Goal: Transaction & Acquisition: Purchase product/service

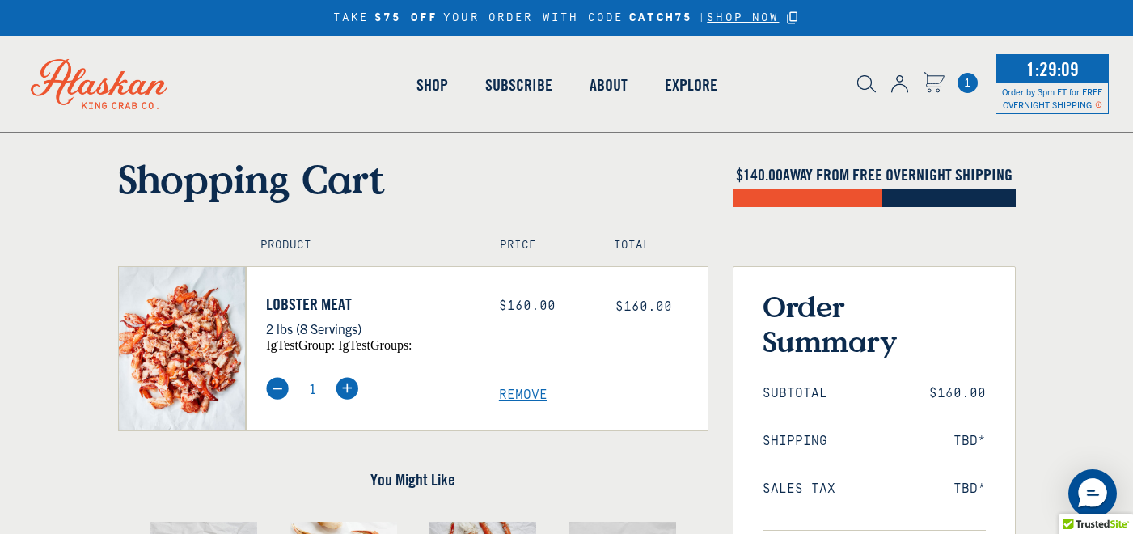
click at [348, 377] on img at bounding box center [346, 388] width 23 height 23
click at [346, 377] on img at bounding box center [346, 388] width 23 height 23
click at [524, 396] on span "Remove" at bounding box center [603, 394] width 209 height 15
click at [521, 390] on span "Remove" at bounding box center [603, 394] width 209 height 15
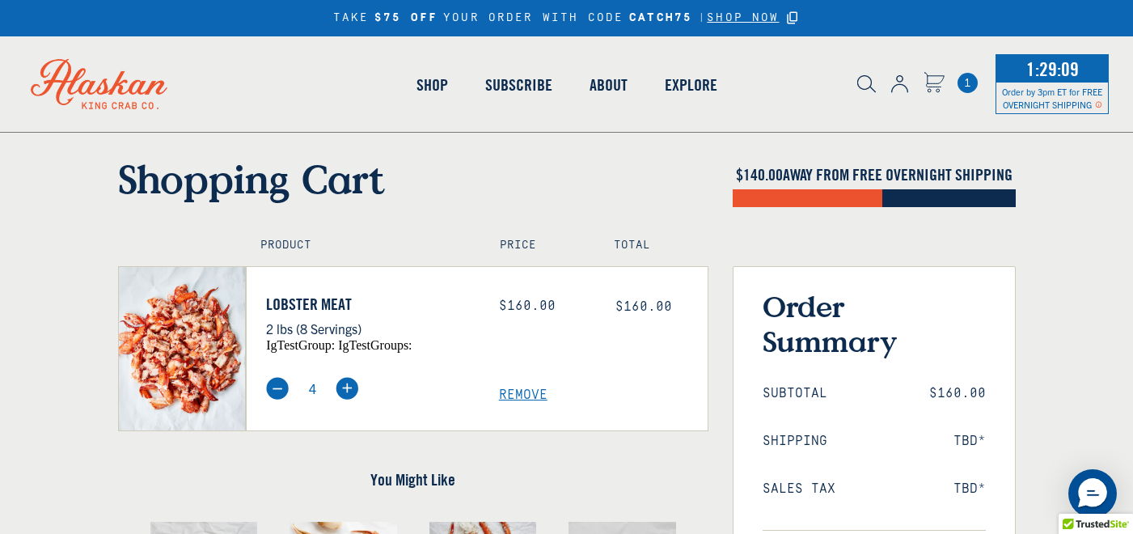
click at [521, 390] on span "Remove" at bounding box center [603, 394] width 209 height 15
click at [513, 389] on span "Remove" at bounding box center [603, 394] width 209 height 15
click at [513, 390] on span "Remove" at bounding box center [603, 394] width 209 height 15
click at [514, 394] on span "Remove" at bounding box center [603, 394] width 209 height 15
click at [514, 396] on span "Remove" at bounding box center [603, 394] width 209 height 15
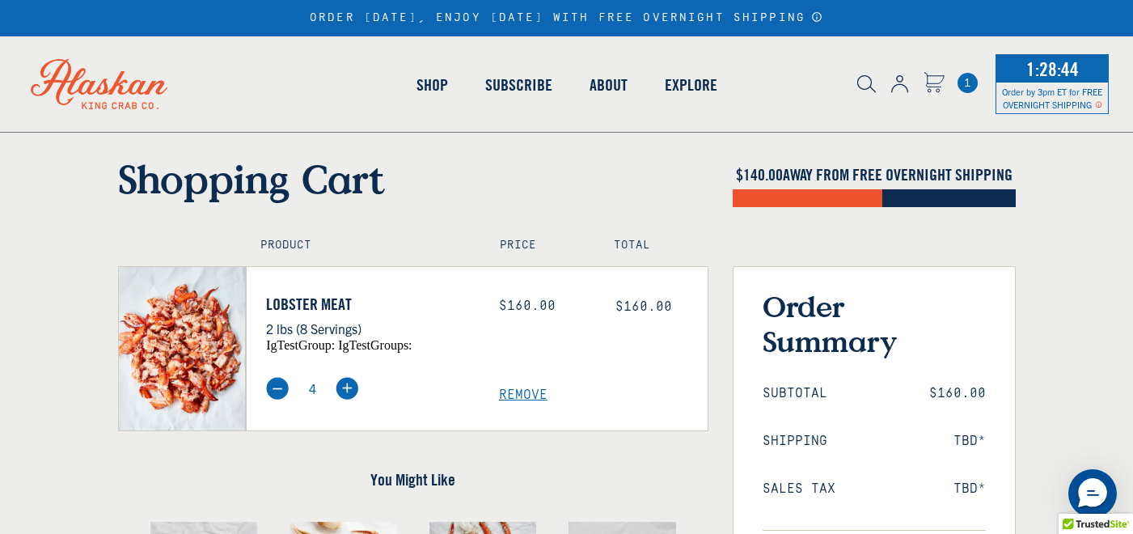
click at [280, 384] on img at bounding box center [277, 388] width 23 height 23
click at [270, 390] on img at bounding box center [277, 388] width 23 height 23
click at [278, 383] on img at bounding box center [277, 388] width 23 height 23
click at [275, 384] on img at bounding box center [277, 388] width 23 height 23
click at [275, 388] on img at bounding box center [277, 388] width 23 height 23
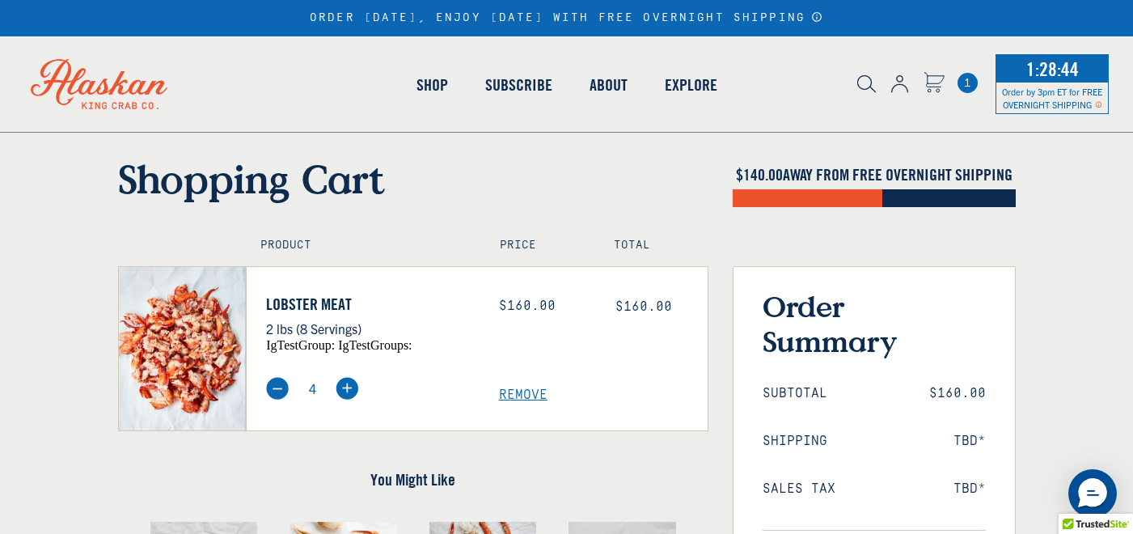
click at [275, 388] on img at bounding box center [277, 388] width 23 height 23
click at [522, 310] on div "Price: $160.00" at bounding box center [545, 305] width 92 height 15
click at [281, 348] on span "igTestGroup:" at bounding box center [300, 345] width 69 height 14
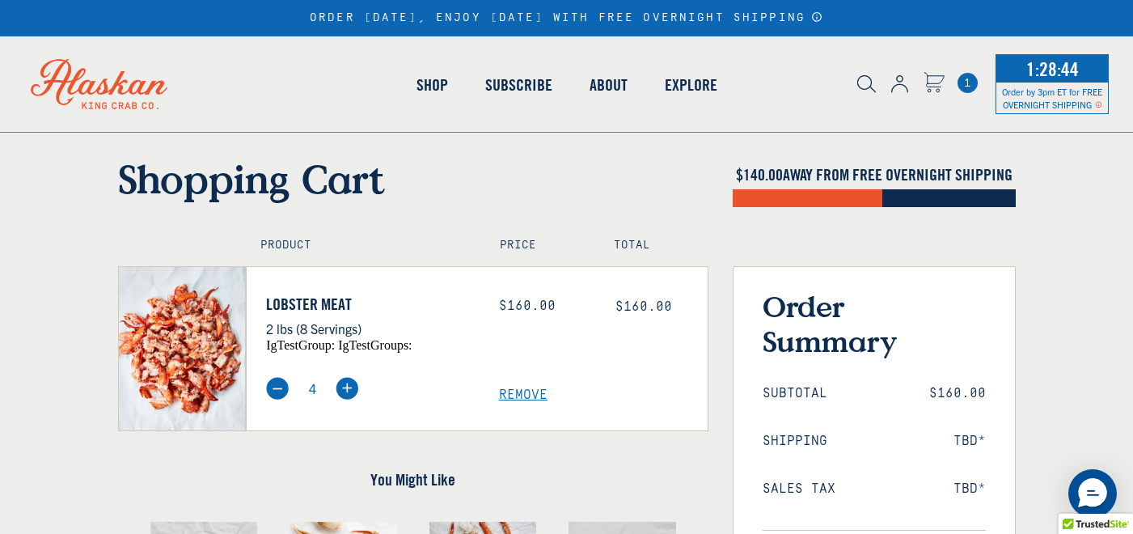
click at [510, 355] on div "4 Remove" at bounding box center [486, 377] width 441 height 51
click at [513, 356] on div "4 Remove" at bounding box center [486, 377] width 441 height 51
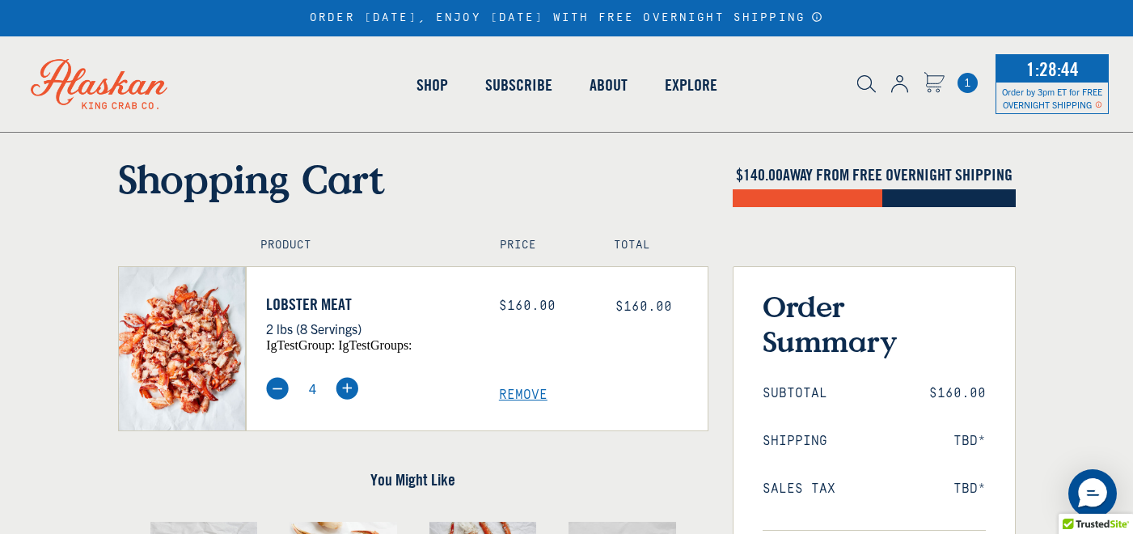
click at [965, 83] on span "1" at bounding box center [967, 83] width 20 height 20
click at [970, 86] on span "1" at bounding box center [967, 83] width 20 height 20
click at [932, 86] on icon "Cart" at bounding box center [933, 80] width 19 height 15
click at [930, 79] on icon "Cart" at bounding box center [933, 80] width 19 height 15
click at [894, 85] on img at bounding box center [899, 84] width 17 height 18
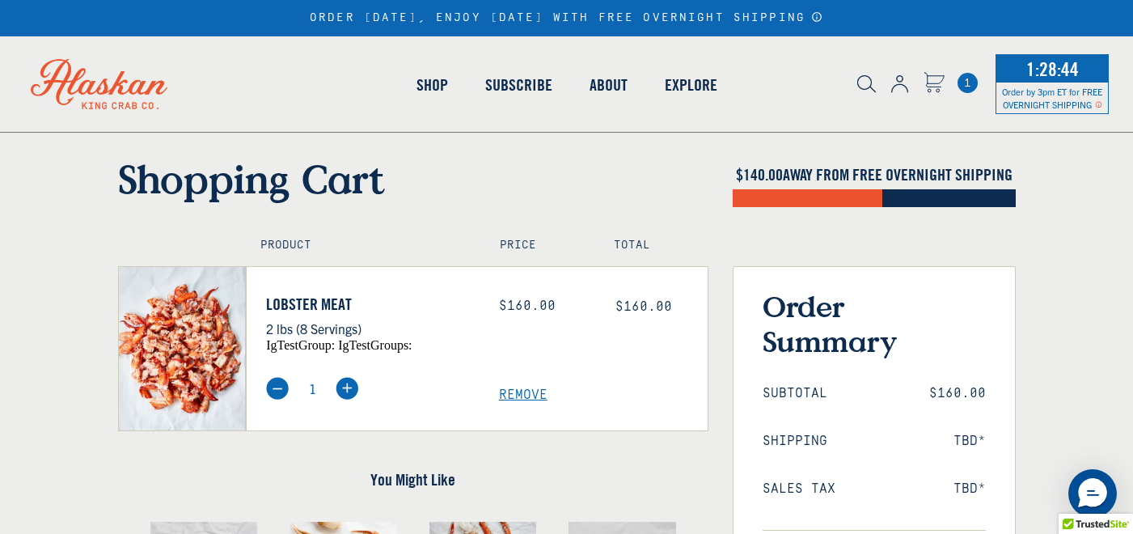
click at [893, 85] on img at bounding box center [899, 84] width 17 height 18
click at [863, 82] on img at bounding box center [866, 84] width 19 height 18
click at [273, 389] on img at bounding box center [277, 388] width 23 height 23
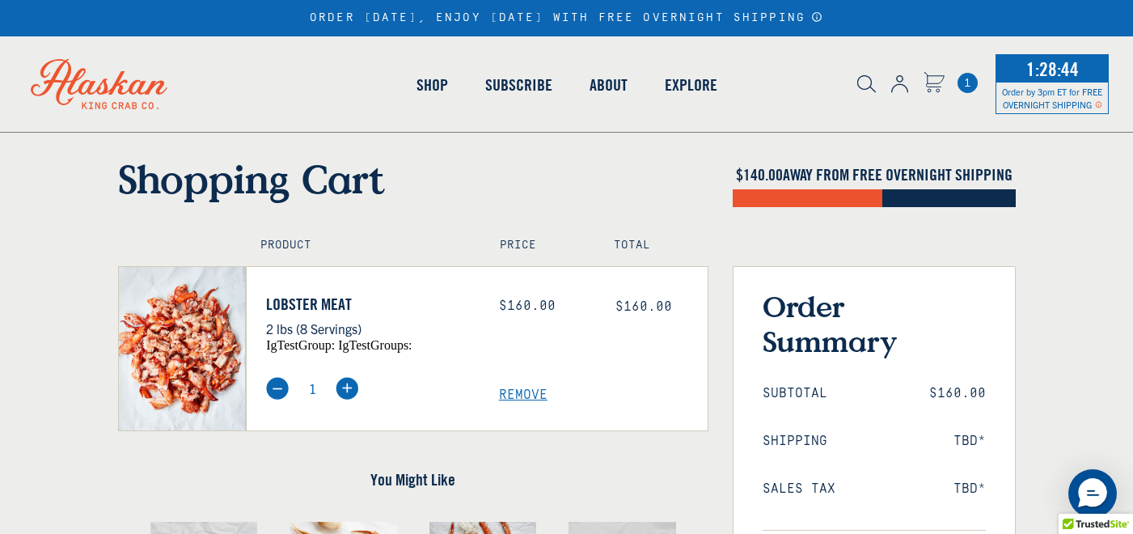
click at [273, 428] on div "Lobster Meat 2 lbs (8 Servings) igTestGroup: igTestGroups: Price: $160.00 $160.…" at bounding box center [477, 348] width 462 height 165
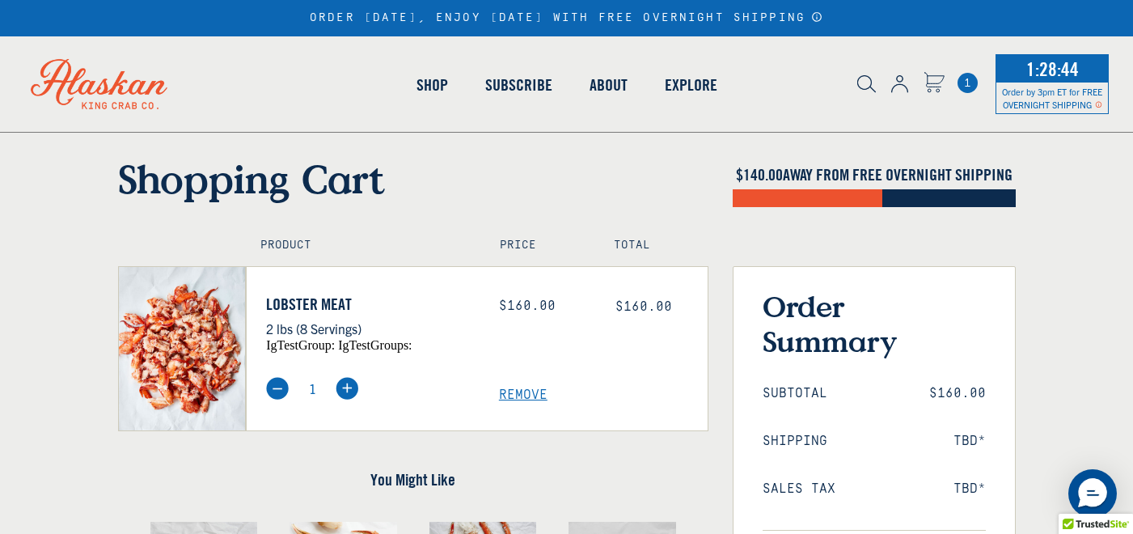
click at [273, 428] on div "Lobster Meat 2 lbs (8 Servings) igTestGroup: igTestGroups: Price: $160.00 $160.…" at bounding box center [477, 348] width 462 height 165
click at [276, 393] on img at bounding box center [277, 388] width 23 height 23
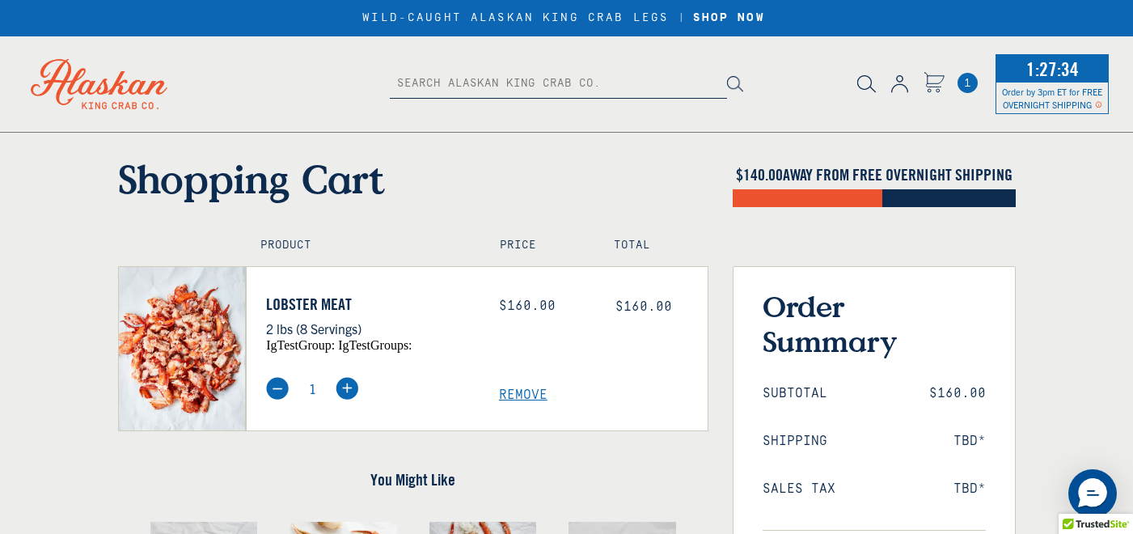
click at [345, 389] on img at bounding box center [346, 388] width 23 height 23
click at [831, 310] on h3 "Order Summary" at bounding box center [873, 324] width 223 height 70
type input "2"
click at [800, 207] on div at bounding box center [807, 198] width 150 height 18
click at [866, 82] on img at bounding box center [866, 84] width 19 height 18
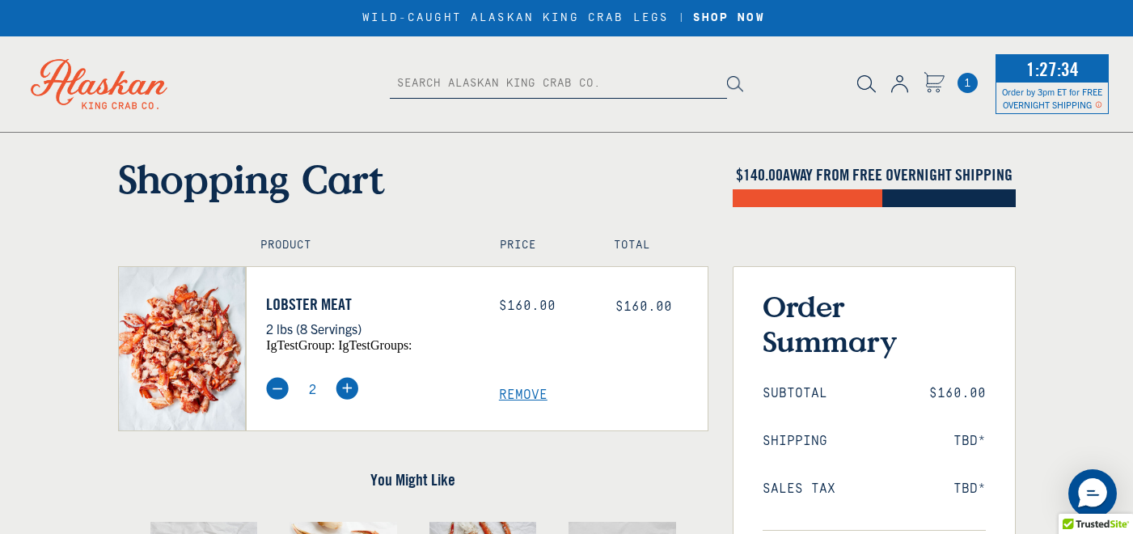
click at [900, 85] on img at bounding box center [899, 84] width 17 height 18
click at [930, 82] on icon "Cart" at bounding box center [933, 80] width 19 height 15
click at [967, 82] on span "1" at bounding box center [967, 83] width 20 height 20
click at [517, 392] on span "Remove" at bounding box center [603, 394] width 209 height 15
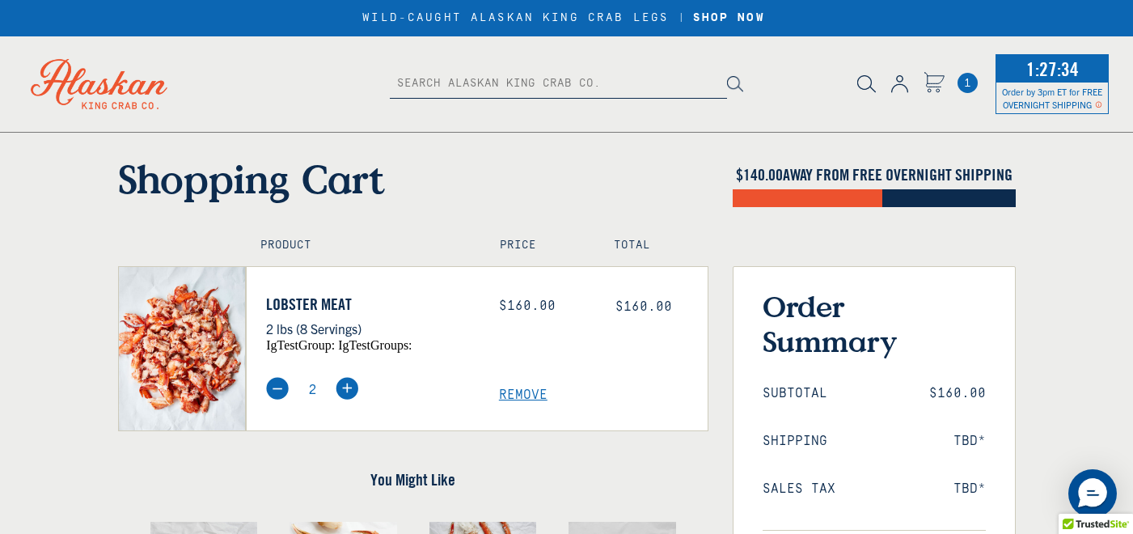
click at [517, 392] on span "Remove" at bounding box center [603, 394] width 209 height 15
click at [519, 394] on span "Remove" at bounding box center [603, 394] width 209 height 15
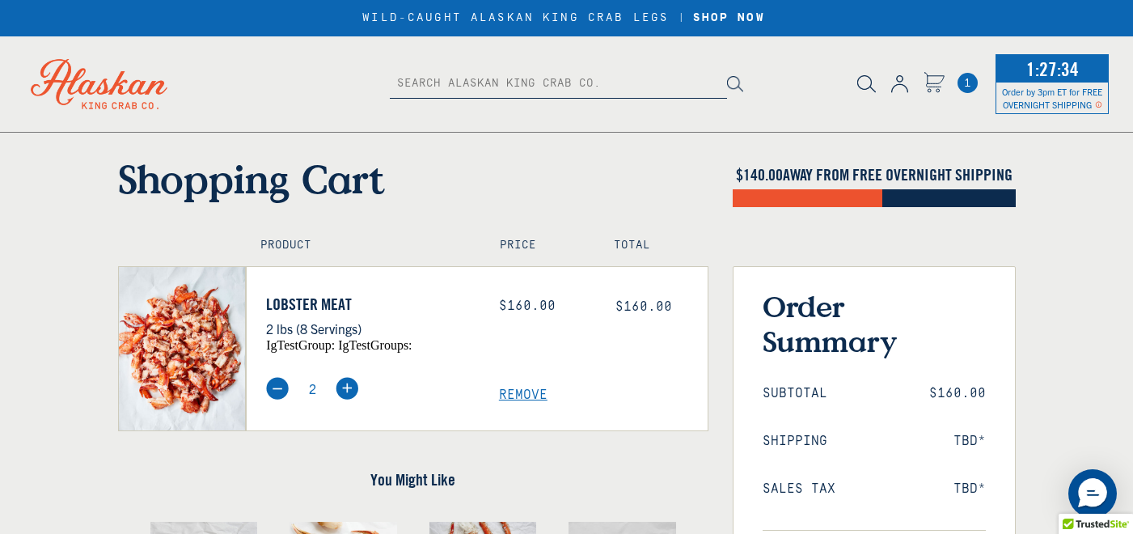
click at [519, 394] on span "Remove" at bounding box center [603, 394] width 209 height 15
click at [278, 388] on img at bounding box center [277, 388] width 23 height 23
click at [519, 228] on div "Shopping Cart" at bounding box center [413, 196] width 614 height 83
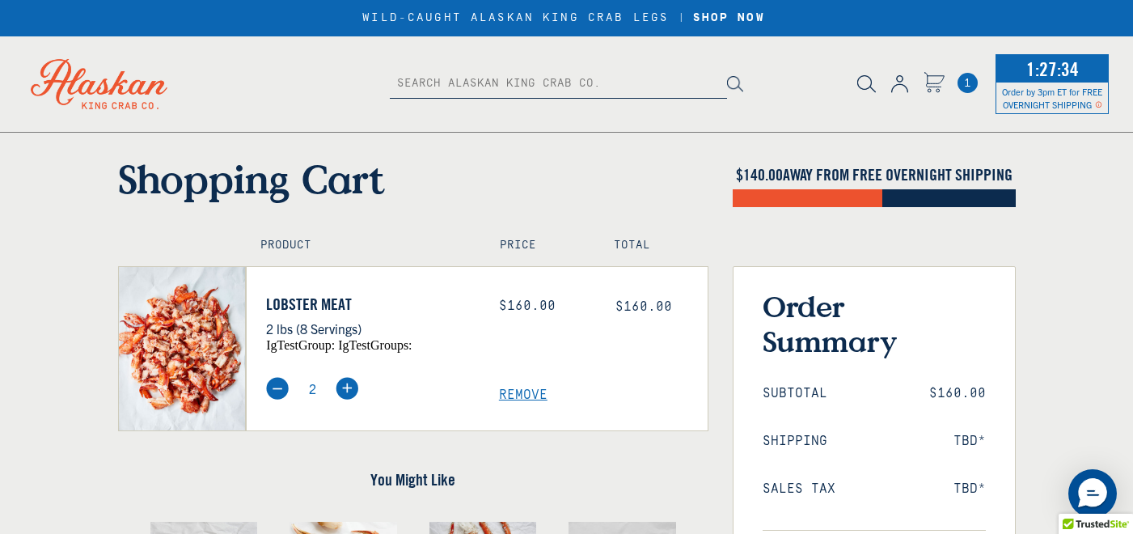
click at [519, 228] on div "Shopping Cart" at bounding box center [413, 196] width 614 height 83
click at [521, 340] on div "Price: $160.00" at bounding box center [545, 322] width 116 height 57
click at [968, 84] on span "1" at bounding box center [967, 83] width 20 height 20
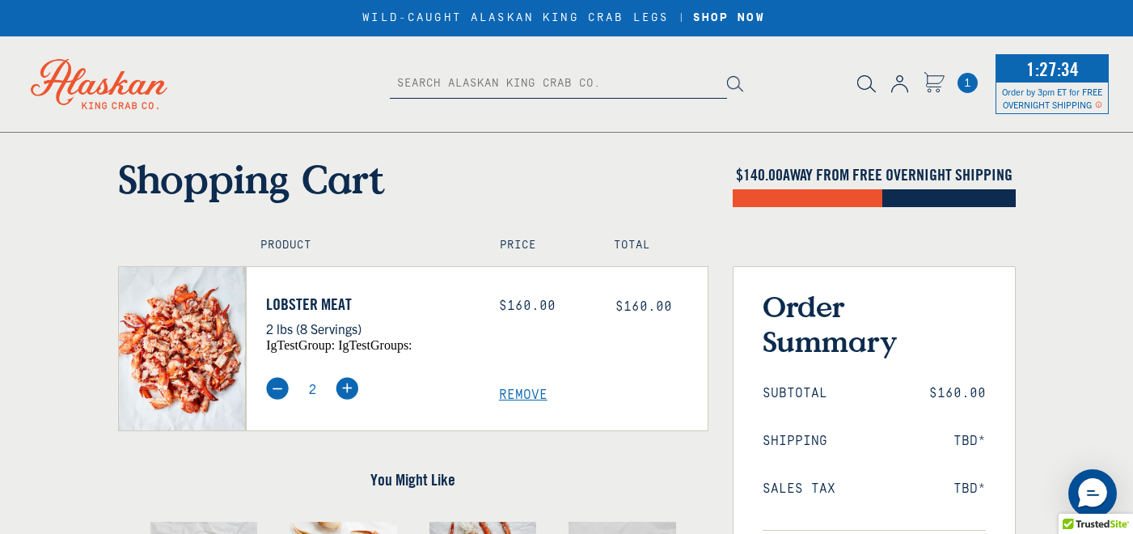
click at [518, 394] on span "Remove" at bounding box center [603, 394] width 209 height 15
click at [518, 330] on div "Price: $160.00" at bounding box center [545, 322] width 116 height 57
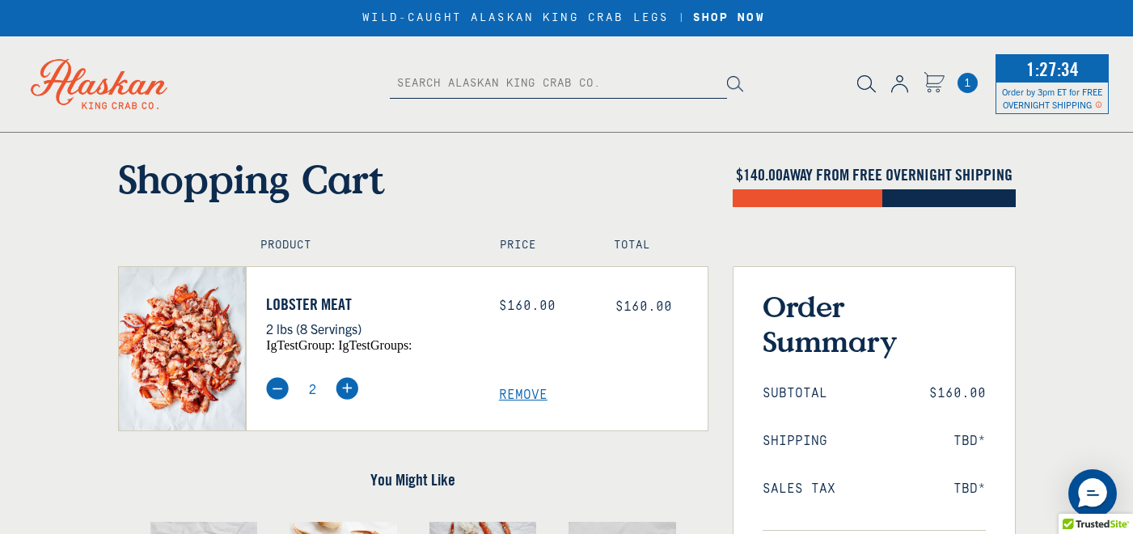
click at [521, 329] on div "Price: $160.00" at bounding box center [545, 322] width 116 height 57
click at [521, 342] on div "Price: $160.00" at bounding box center [545, 322] width 116 height 57
click at [1116, 18] on div "TAKE $75 OFF YOUR ORDER WITH CODE CATCH75 | SHOP NOW ORDER [DATE], ENJOY [DATE]…" at bounding box center [566, 18] width 1133 height 36
click at [517, 390] on span "Remove" at bounding box center [603, 394] width 209 height 15
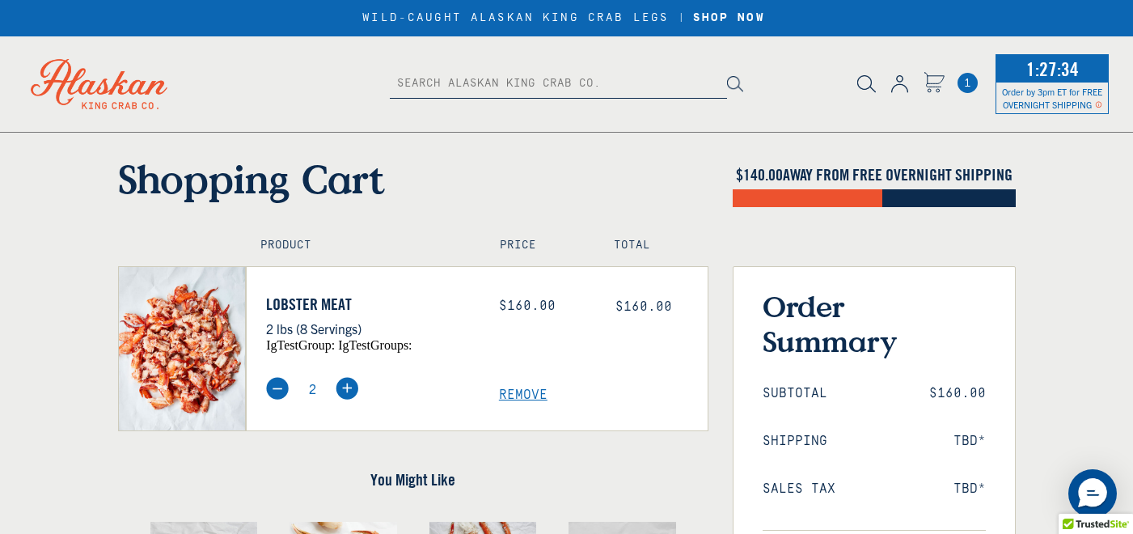
click at [517, 390] on span "Remove" at bounding box center [603, 394] width 209 height 15
click at [521, 391] on span "Remove" at bounding box center [603, 394] width 209 height 15
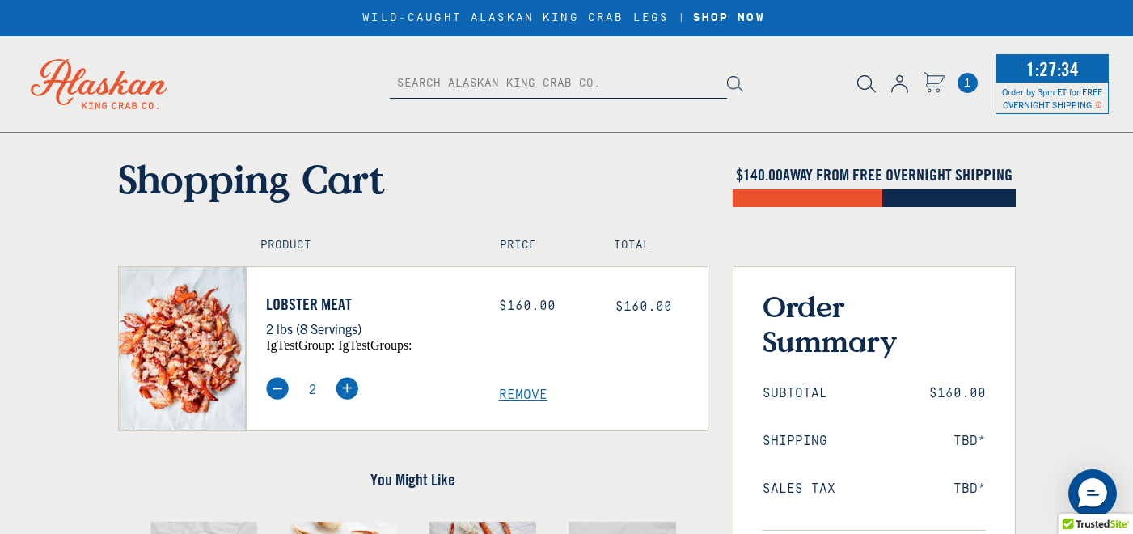
click at [521, 391] on span "Remove" at bounding box center [603, 394] width 209 height 15
